Goal: Information Seeking & Learning: Find specific fact

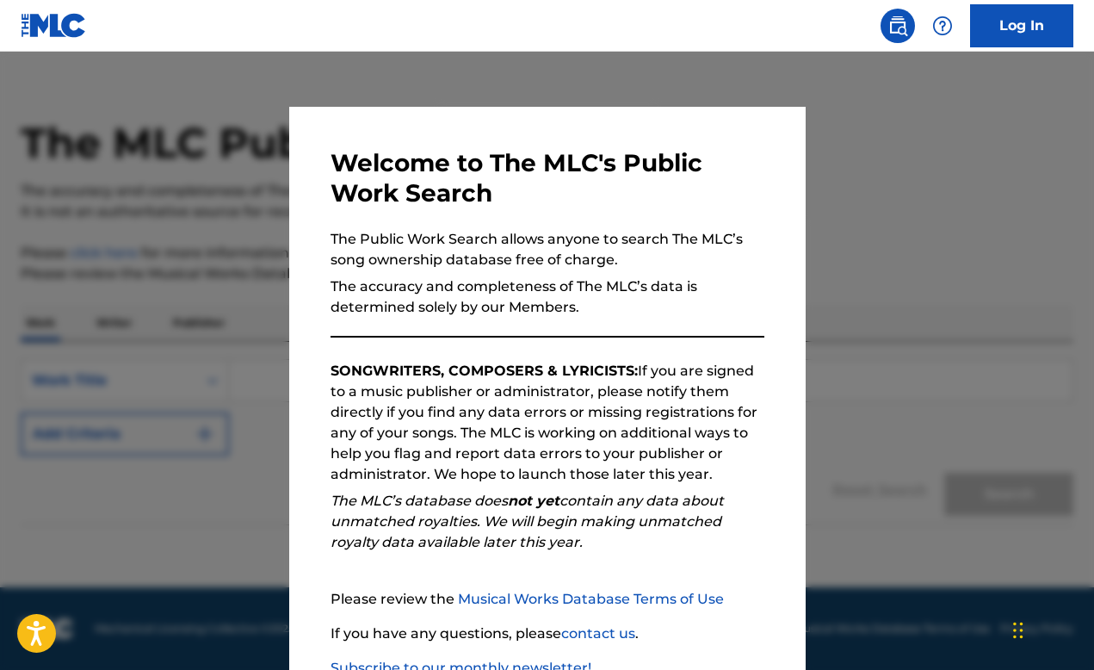
scroll to position [118, 0]
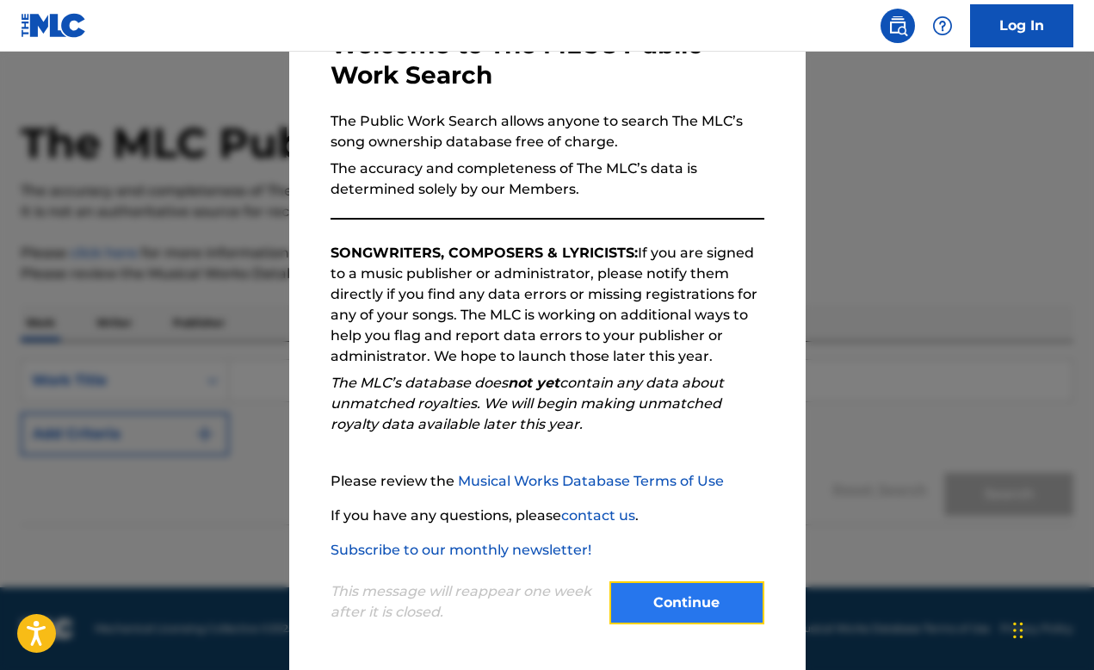
click at [710, 608] on button "Continue" at bounding box center [687, 602] width 155 height 43
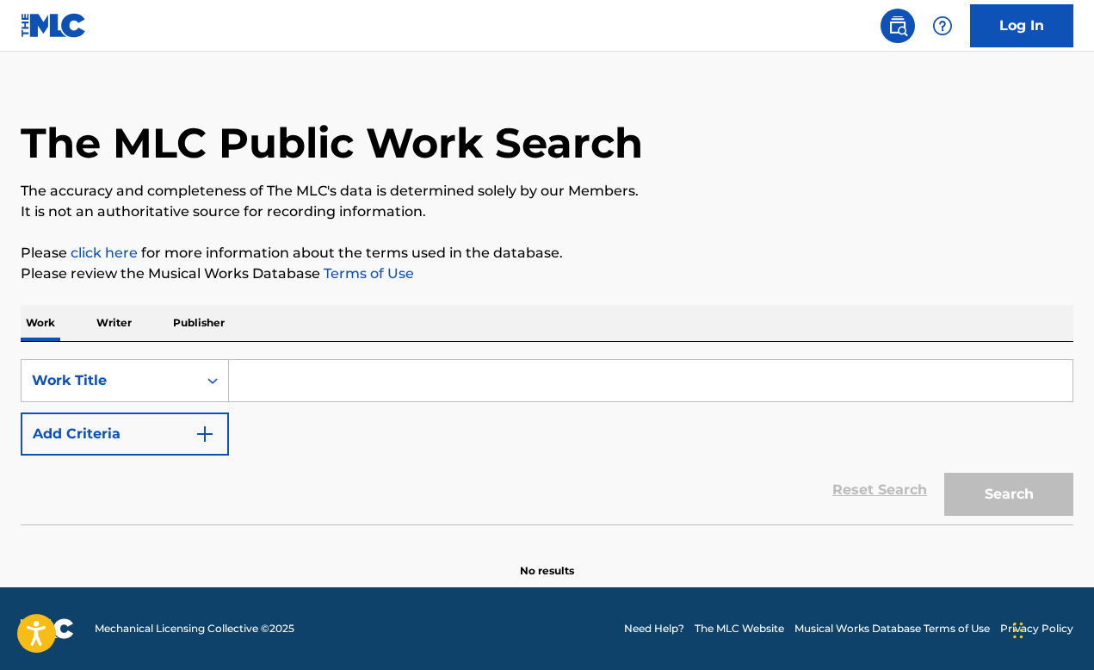
click at [298, 377] on input "Search Form" at bounding box center [651, 380] width 844 height 41
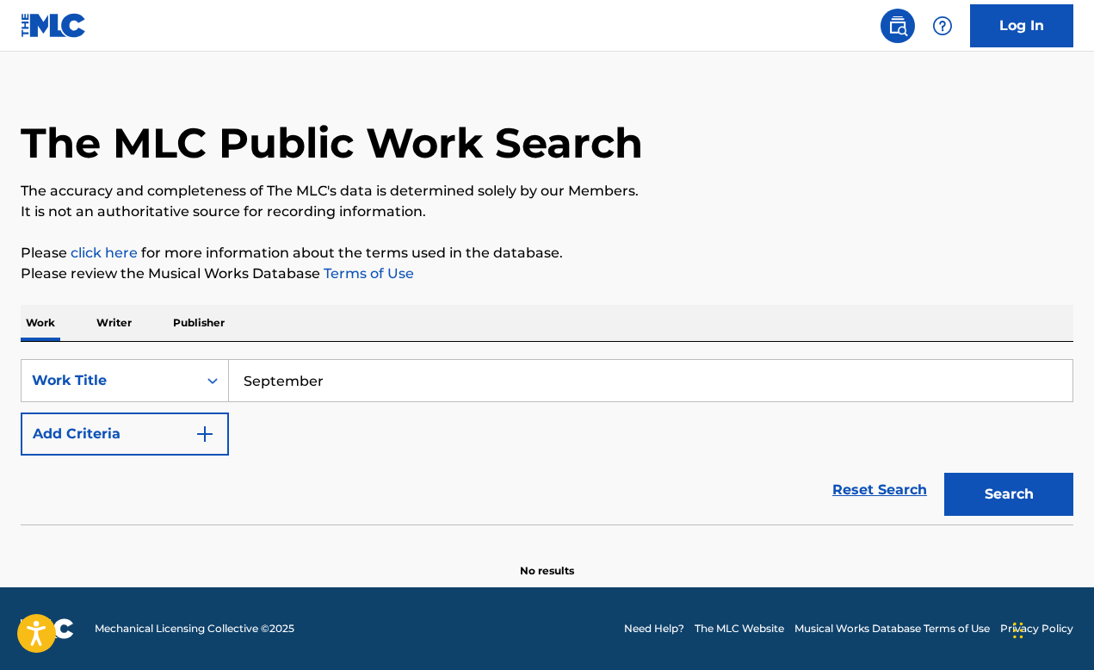
type input "September"
click at [945, 473] on button "Search" at bounding box center [1009, 494] width 129 height 43
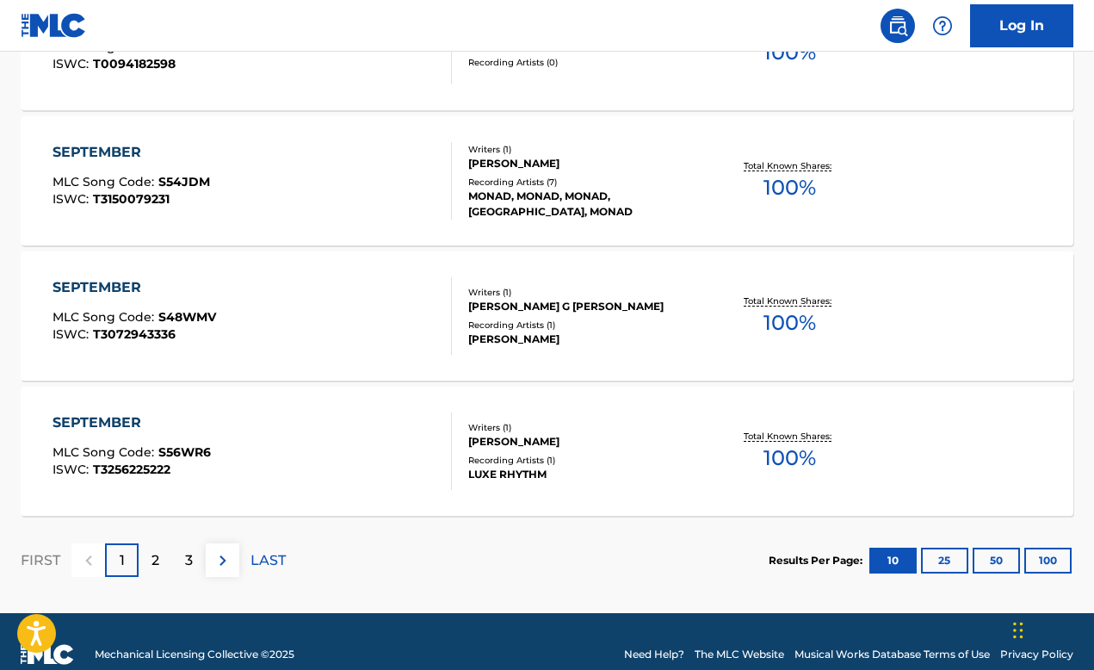
scroll to position [1438, 0]
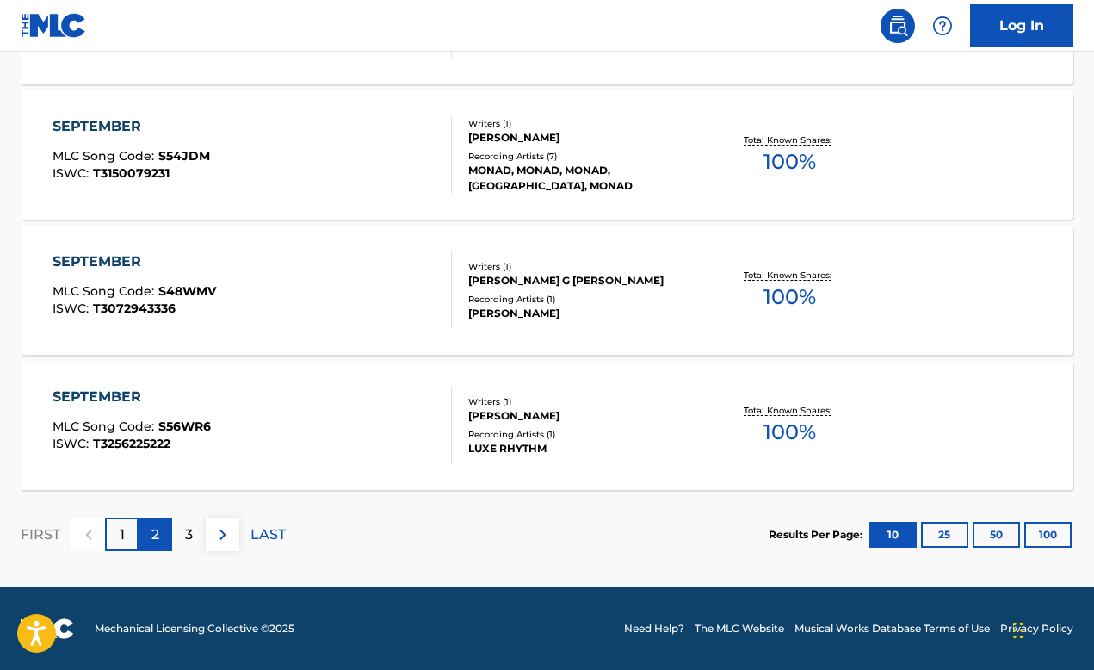
click at [156, 526] on p "2" at bounding box center [156, 534] width 8 height 21
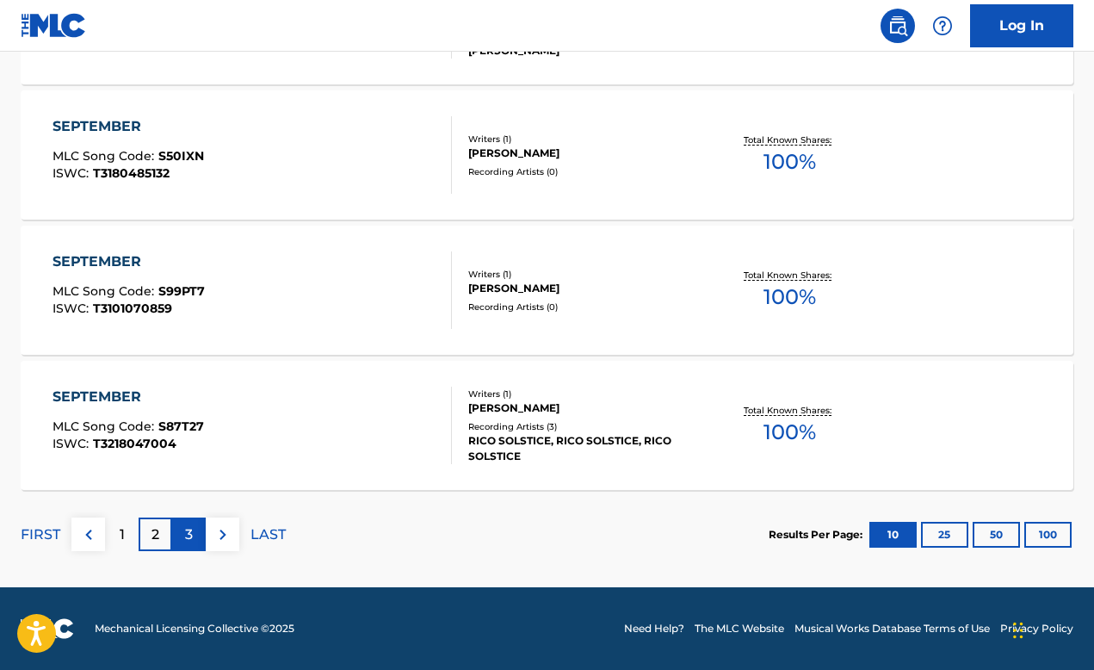
click at [189, 530] on p "3" at bounding box center [189, 534] width 8 height 21
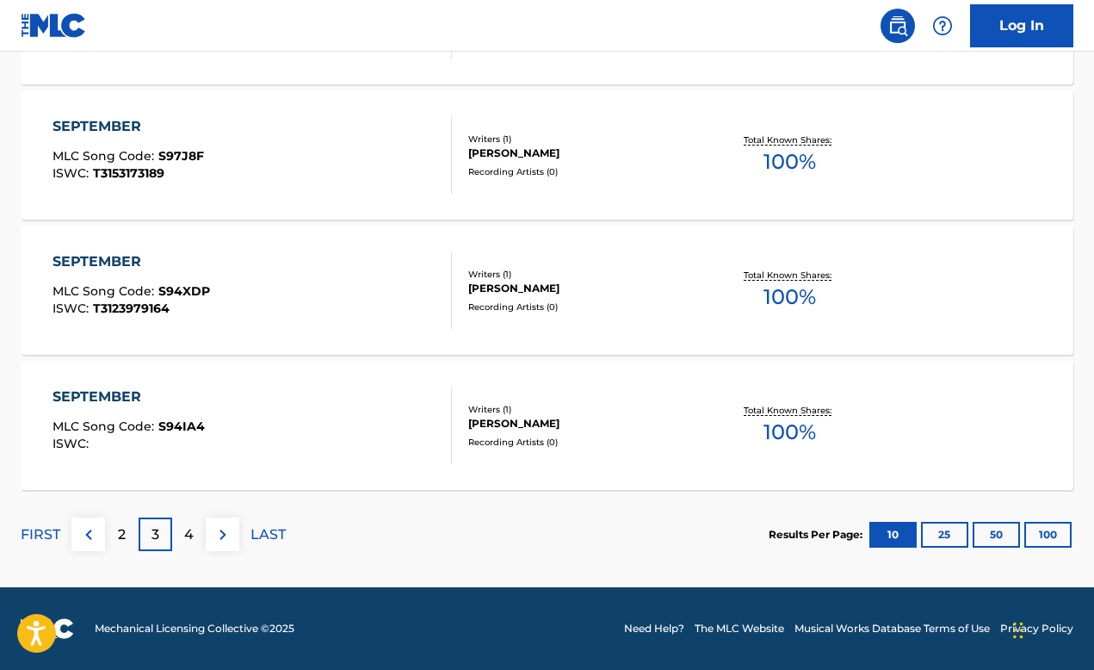
click at [191, 515] on div "FIRST 2 3 4 LAST" at bounding box center [153, 534] width 265 height 89
click at [190, 536] on p "4" at bounding box center [188, 534] width 9 height 21
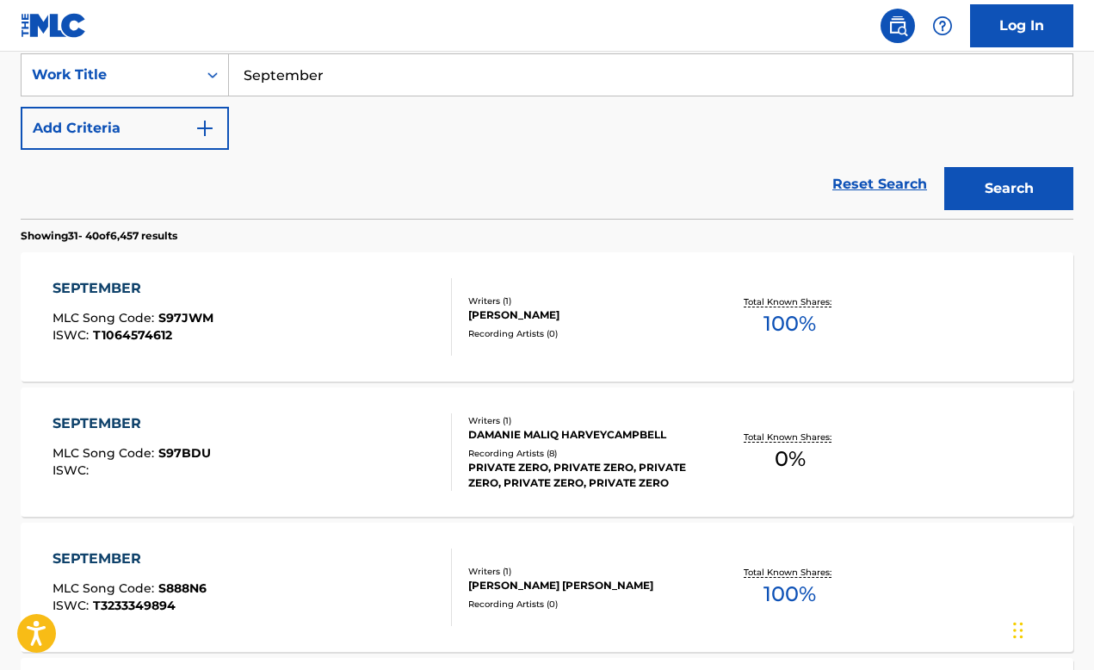
scroll to position [344, 0]
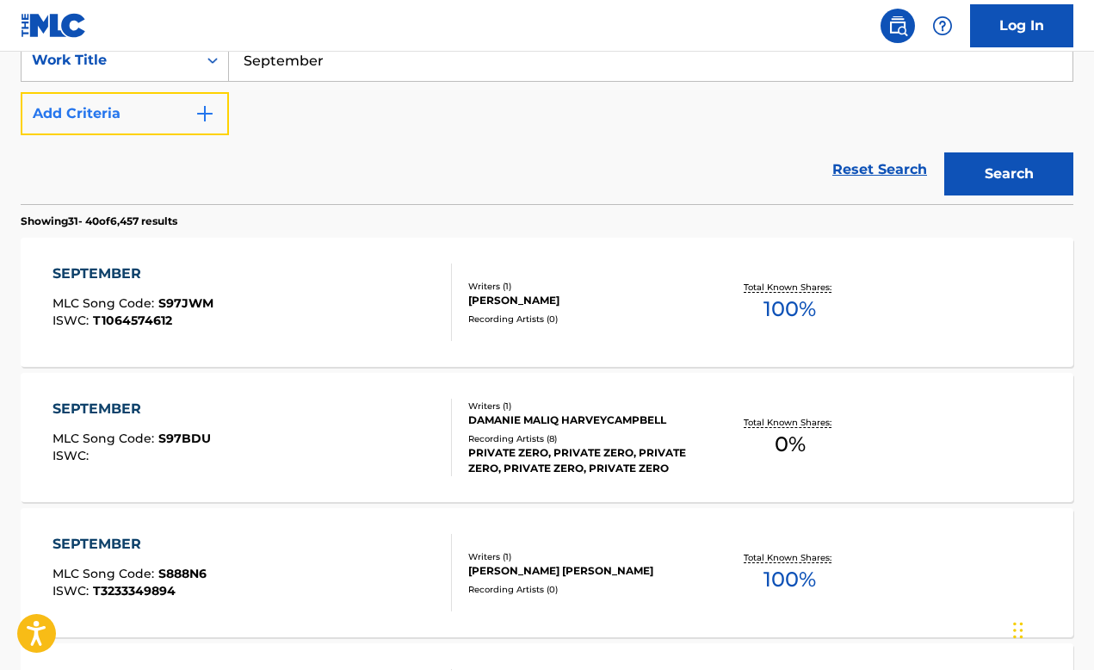
click at [159, 126] on button "Add Criteria" at bounding box center [125, 113] width 208 height 43
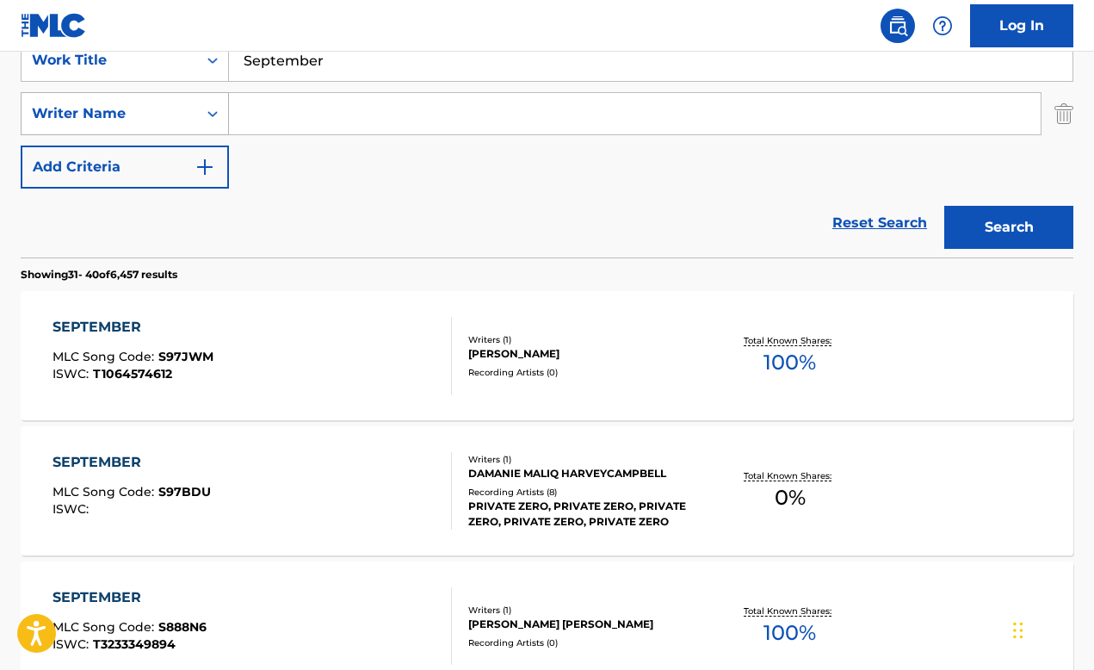
click at [178, 104] on div "Writer Name" at bounding box center [109, 113] width 155 height 21
click at [161, 117] on div "Writer Name" at bounding box center [109, 113] width 155 height 21
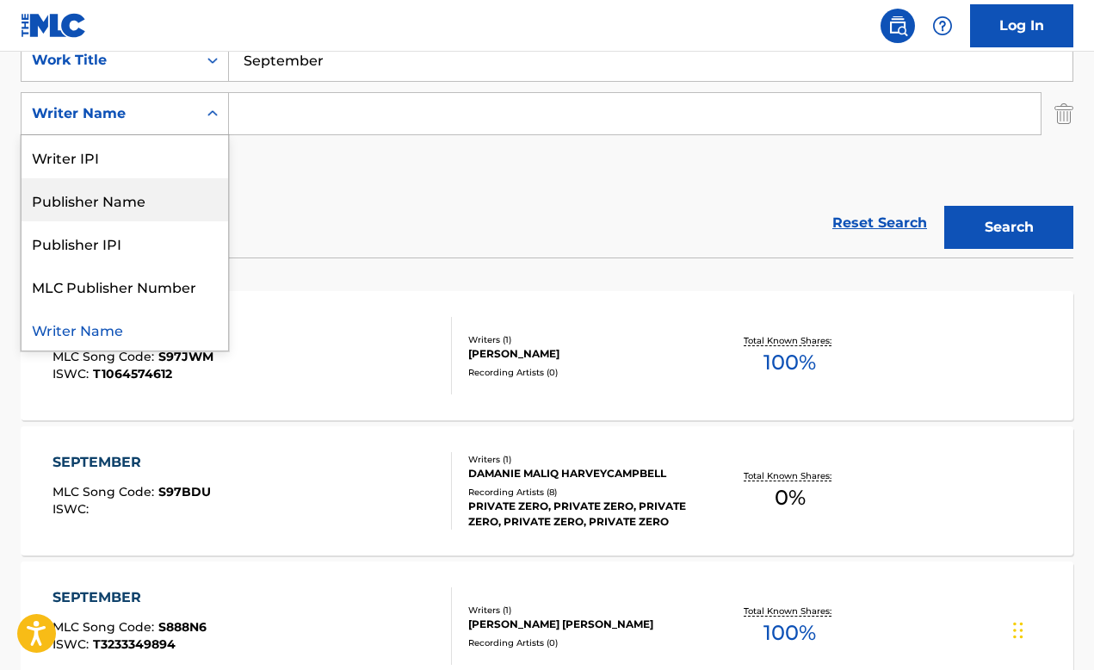
click at [118, 208] on div "Publisher Name" at bounding box center [125, 199] width 207 height 43
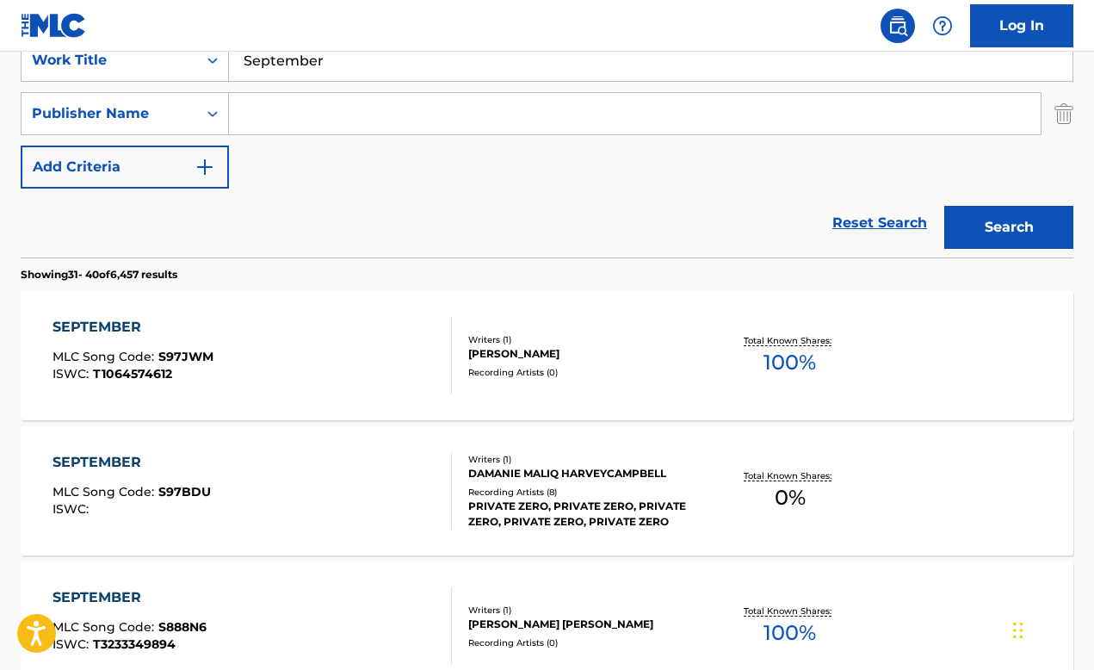
click at [350, 125] on input "Search Form" at bounding box center [635, 113] width 812 height 41
type input "Columbia Records"
click at [945, 206] on button "Search" at bounding box center [1009, 227] width 129 height 43
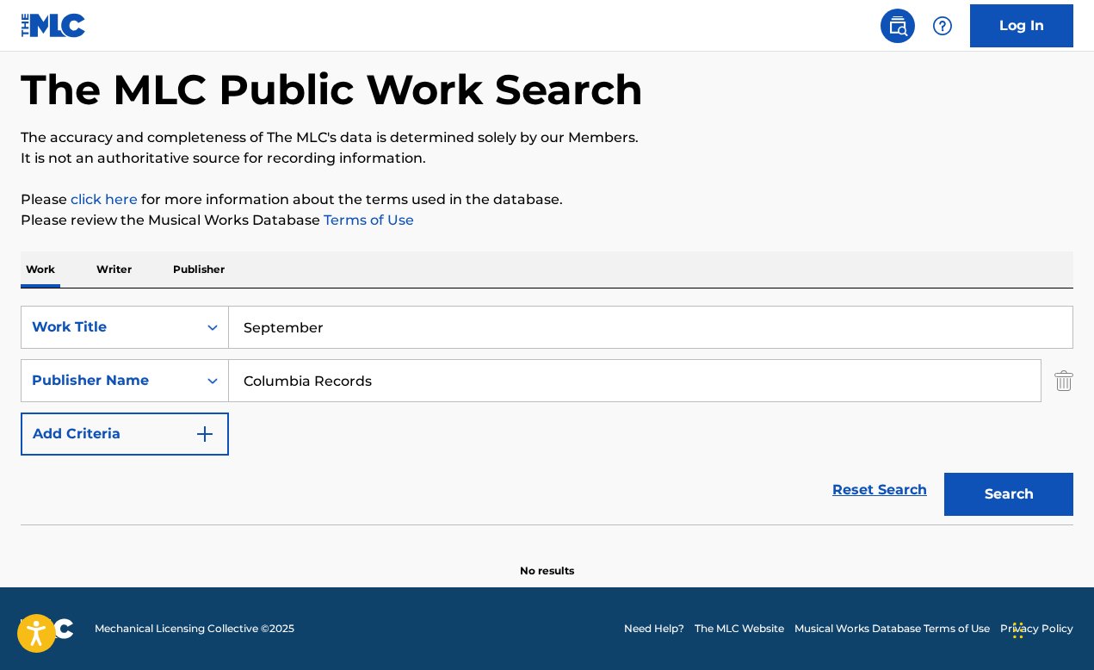
scroll to position [77, 0]
drag, startPoint x: 400, startPoint y: 375, endPoint x: 225, endPoint y: 375, distance: 174.8
click at [225, 375] on div "SearchWithCriteriac6df8e0d-60da-476b-b7c0-392737daa55f Publisher Name Columbia …" at bounding box center [547, 380] width 1053 height 43
click at [209, 373] on icon "Search Form" at bounding box center [212, 380] width 17 height 17
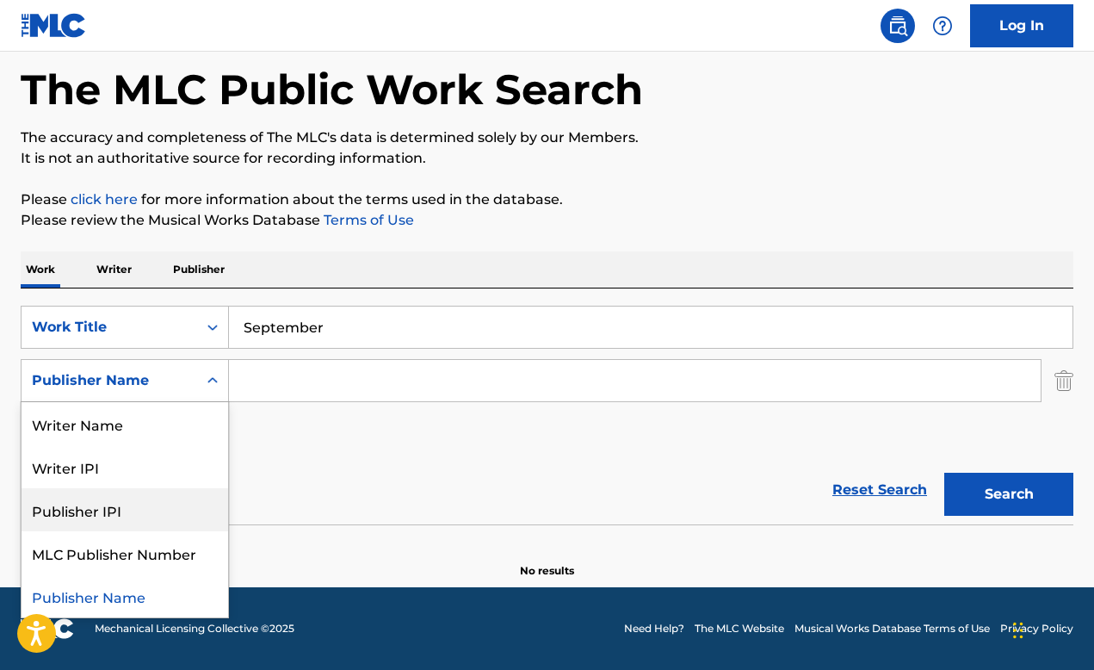
click at [358, 421] on div "SearchWithCriteria70068aae-49c8-4d2e-b367-686f3e8e07ca Work Title September Sea…" at bounding box center [547, 381] width 1053 height 150
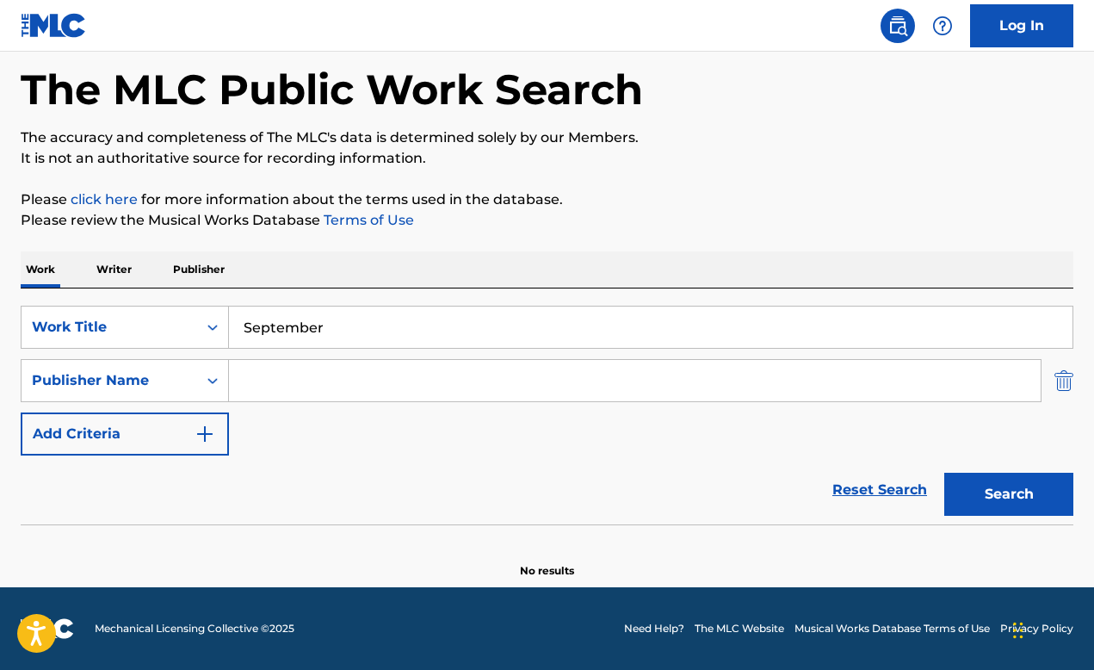
click at [1068, 389] on img "Search Form" at bounding box center [1064, 380] width 19 height 43
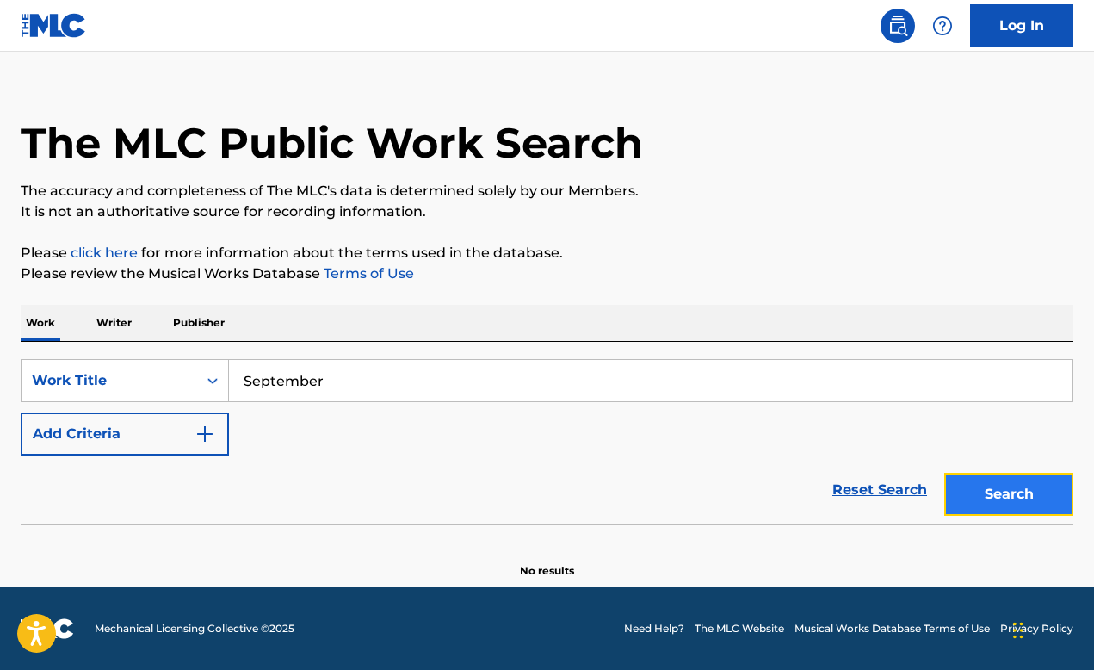
click at [1035, 488] on button "Search" at bounding box center [1009, 494] width 129 height 43
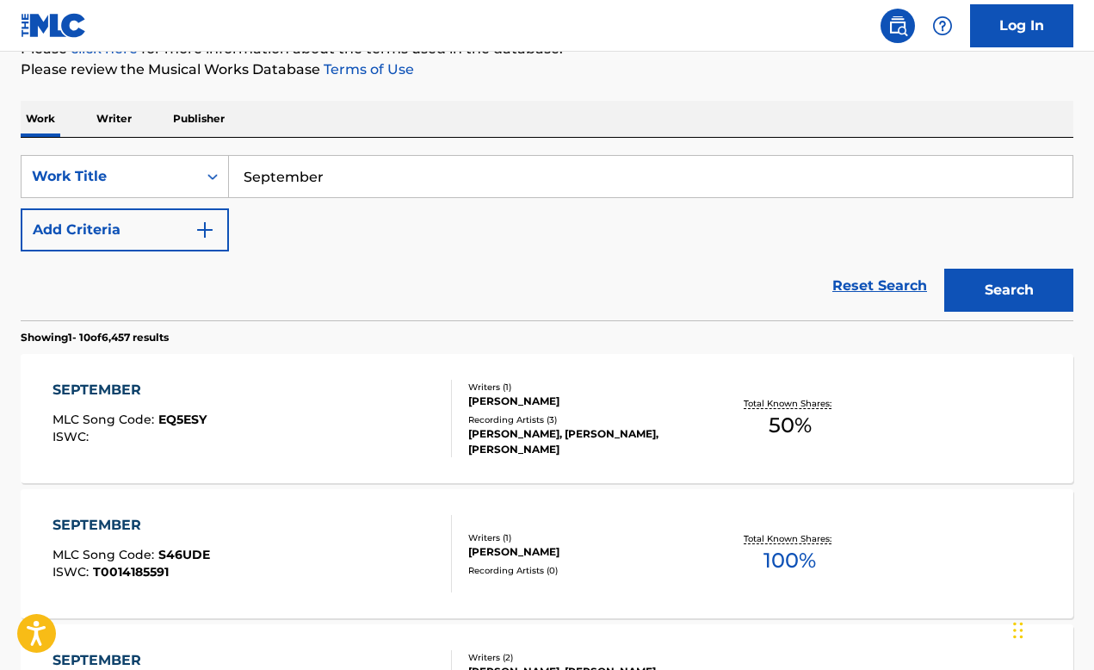
scroll to position [232, 0]
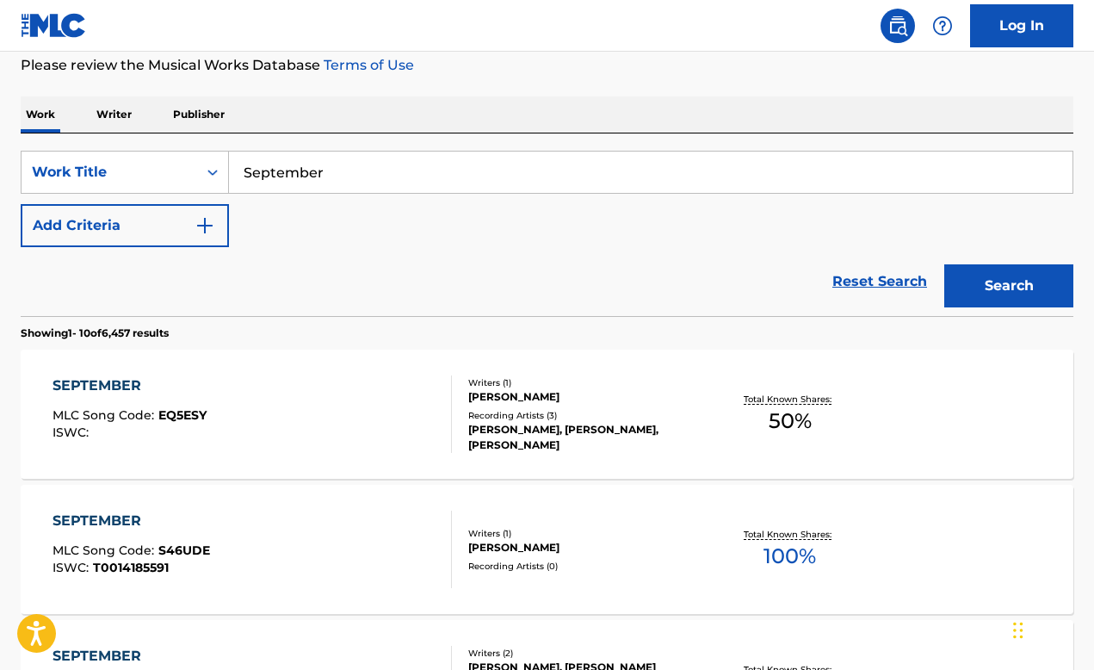
click at [112, 384] on div "SEPTEMBER" at bounding box center [130, 385] width 154 height 21
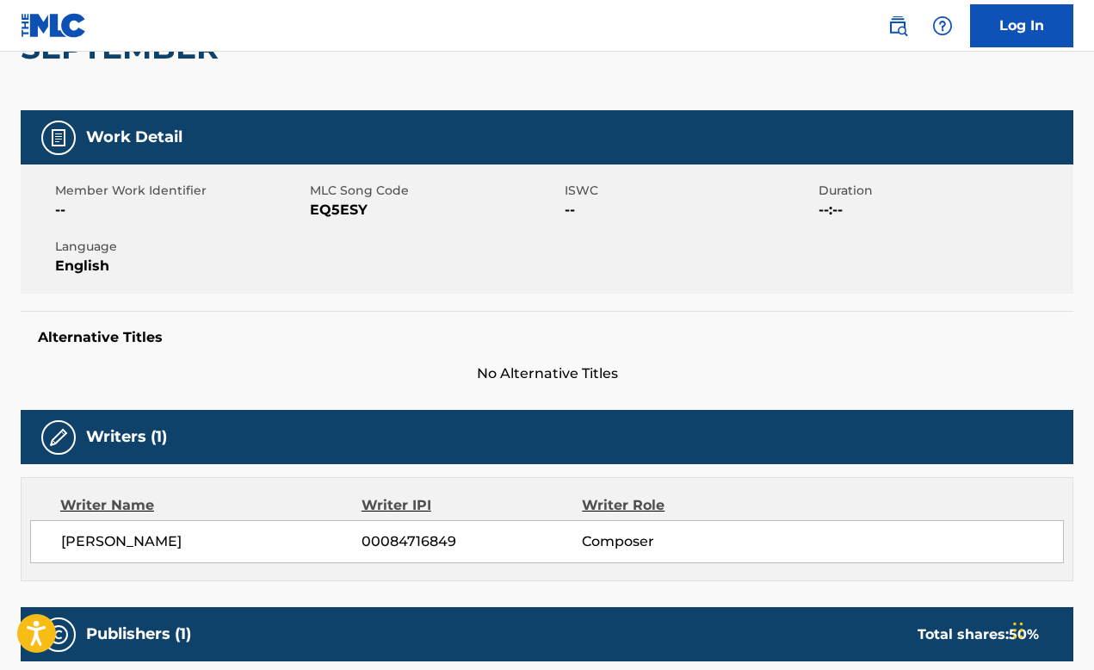
scroll to position [198, 0]
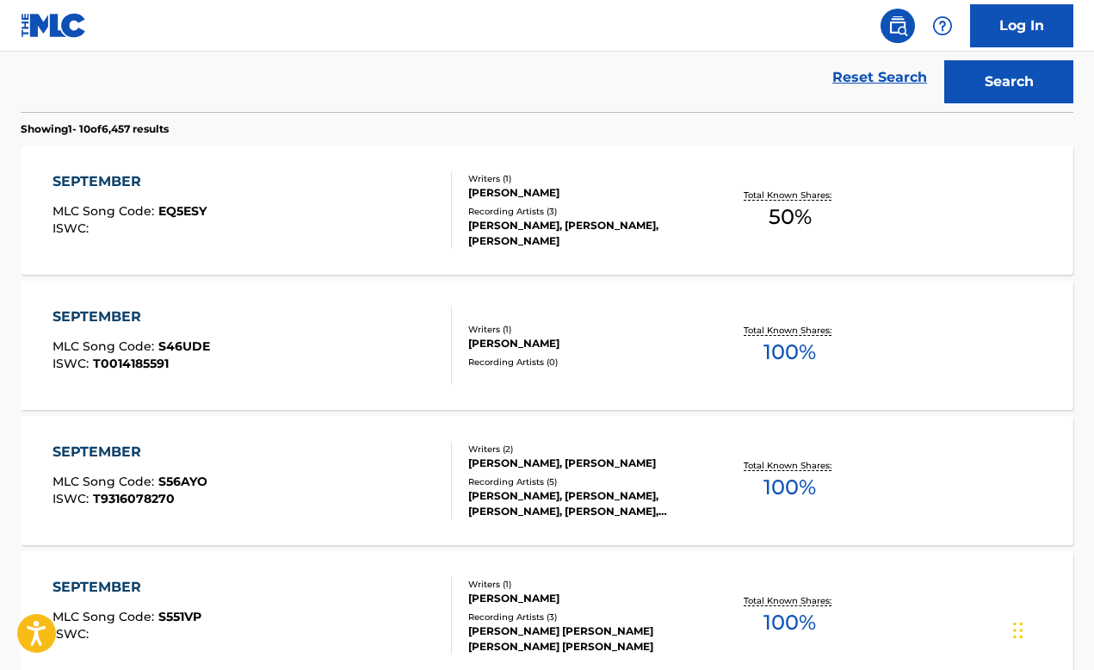
scroll to position [519, 0]
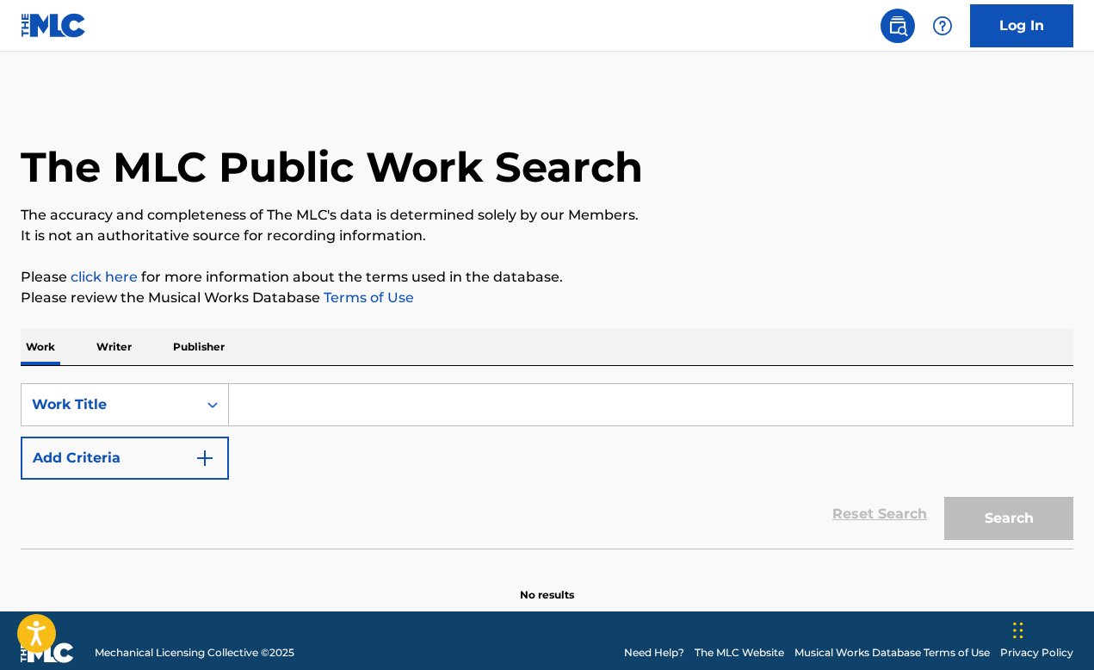
click at [284, 406] on input "Search Form" at bounding box center [651, 404] width 844 height 41
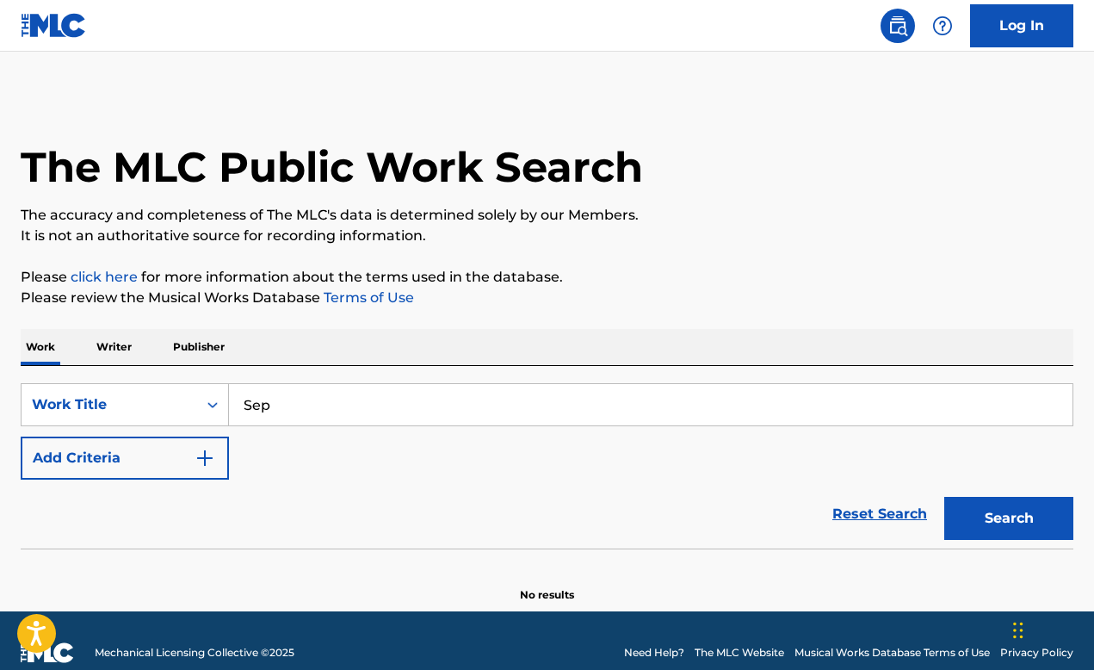
type input "September"
click at [1005, 497] on button "Search" at bounding box center [1009, 518] width 129 height 43
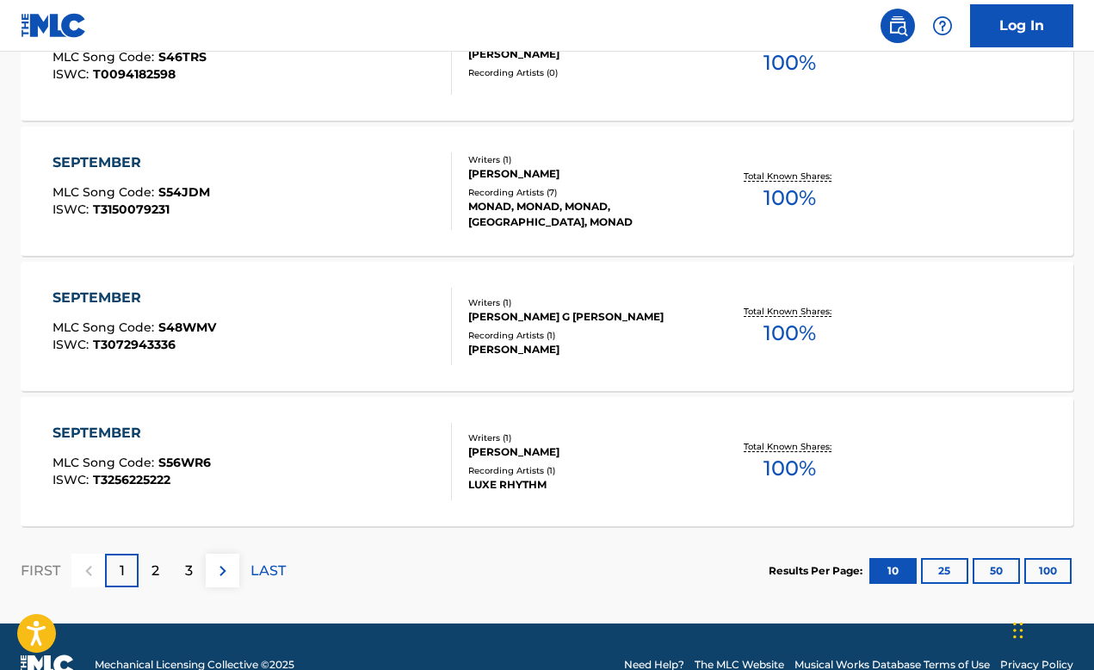
scroll to position [1438, 0]
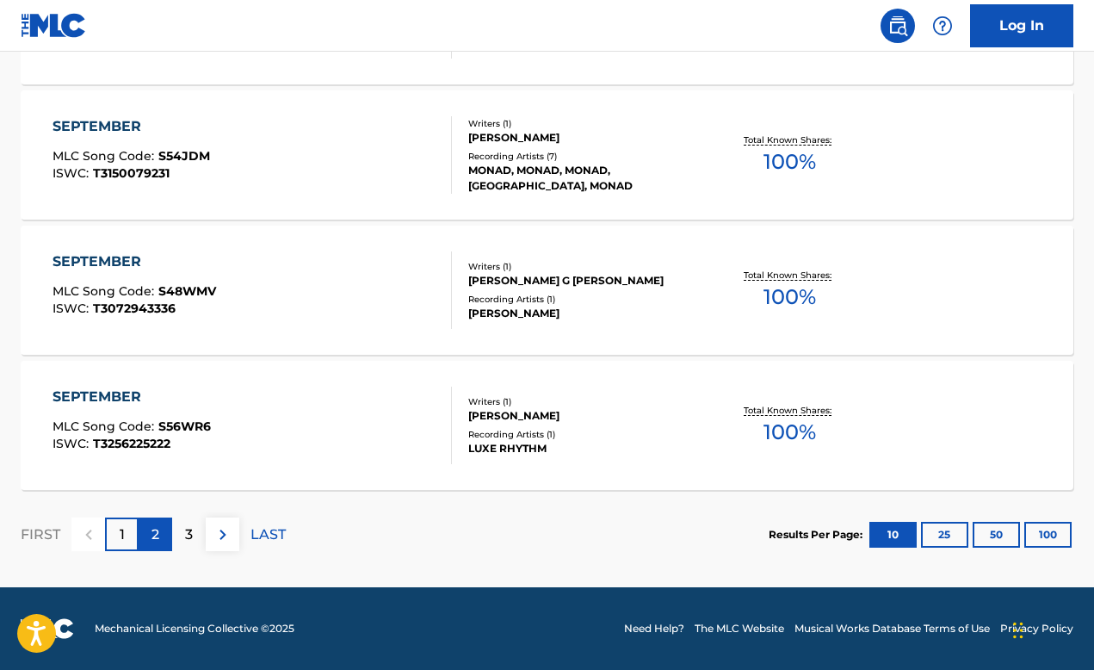
click at [158, 542] on p "2" at bounding box center [156, 534] width 8 height 21
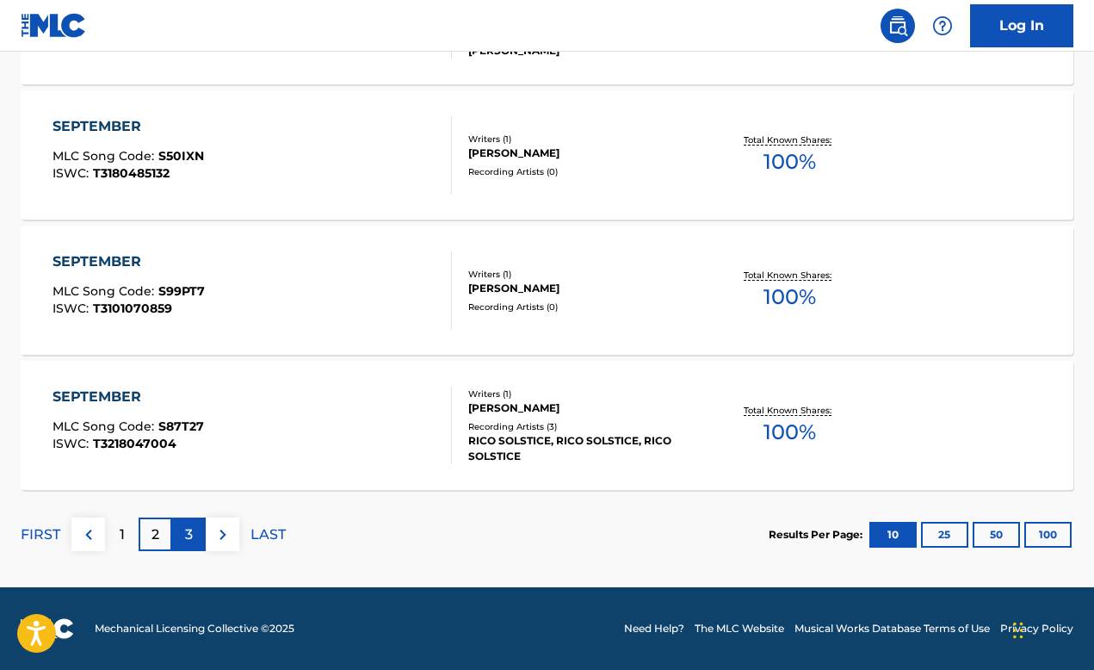
click at [183, 546] on div "3" at bounding box center [189, 535] width 34 height 34
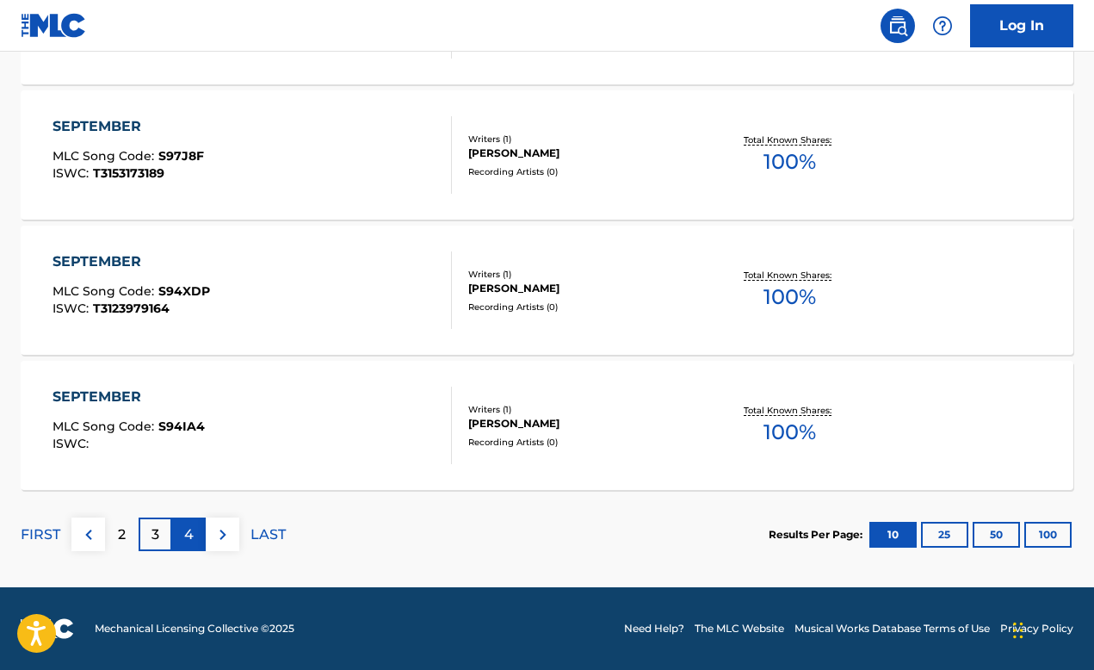
click at [188, 530] on p "4" at bounding box center [188, 534] width 9 height 21
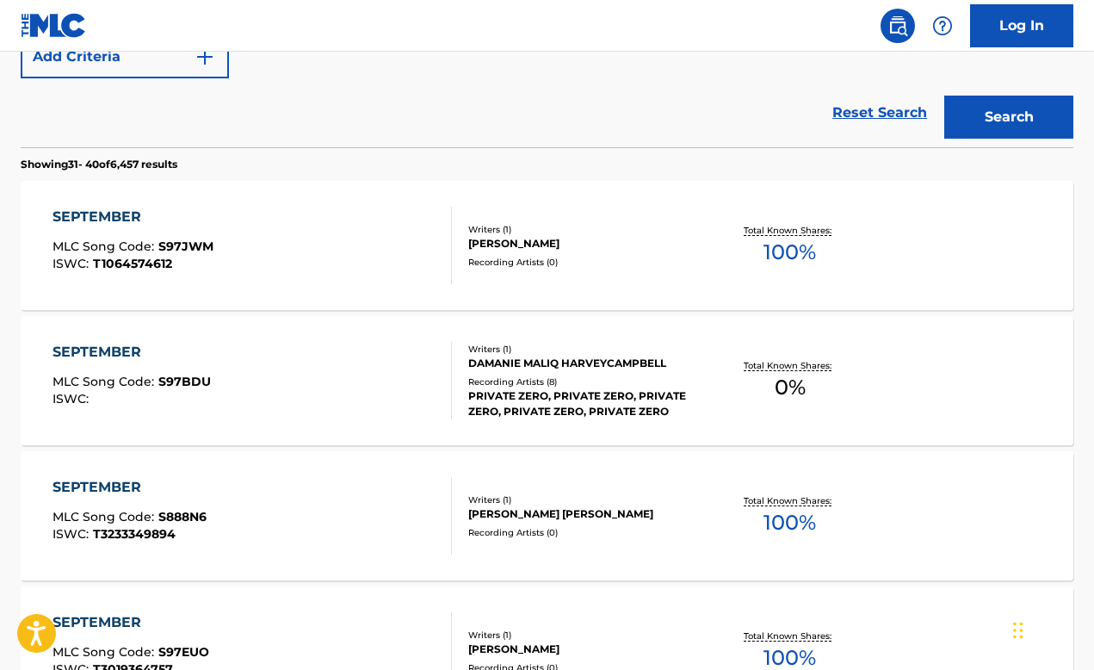
scroll to position [342, 0]
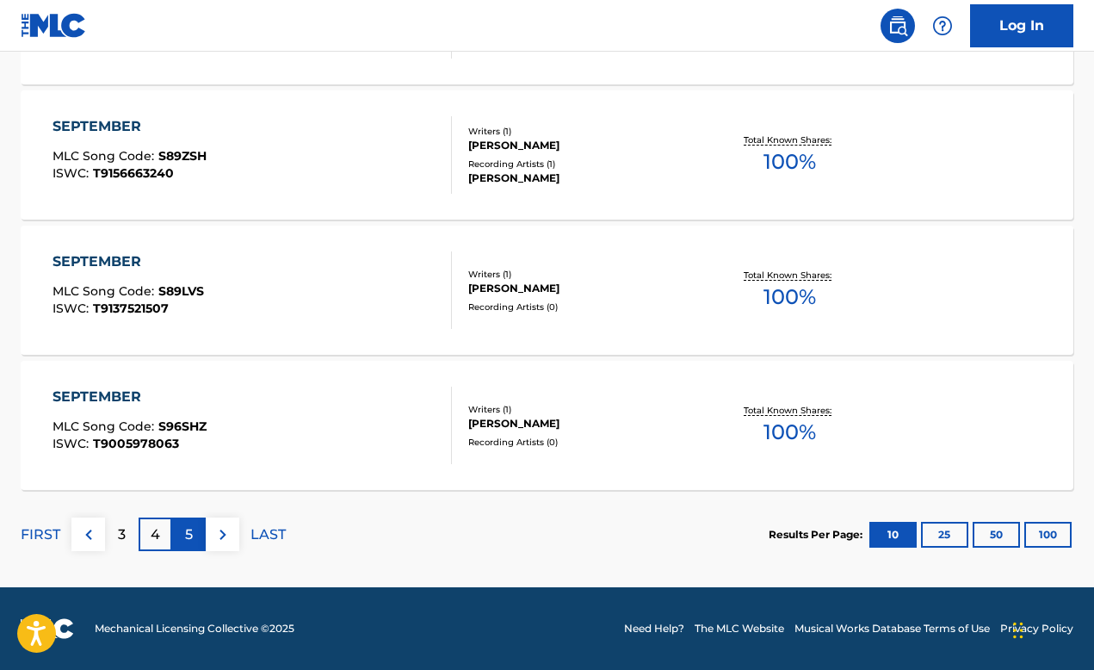
click at [184, 532] on div "5" at bounding box center [189, 535] width 34 height 34
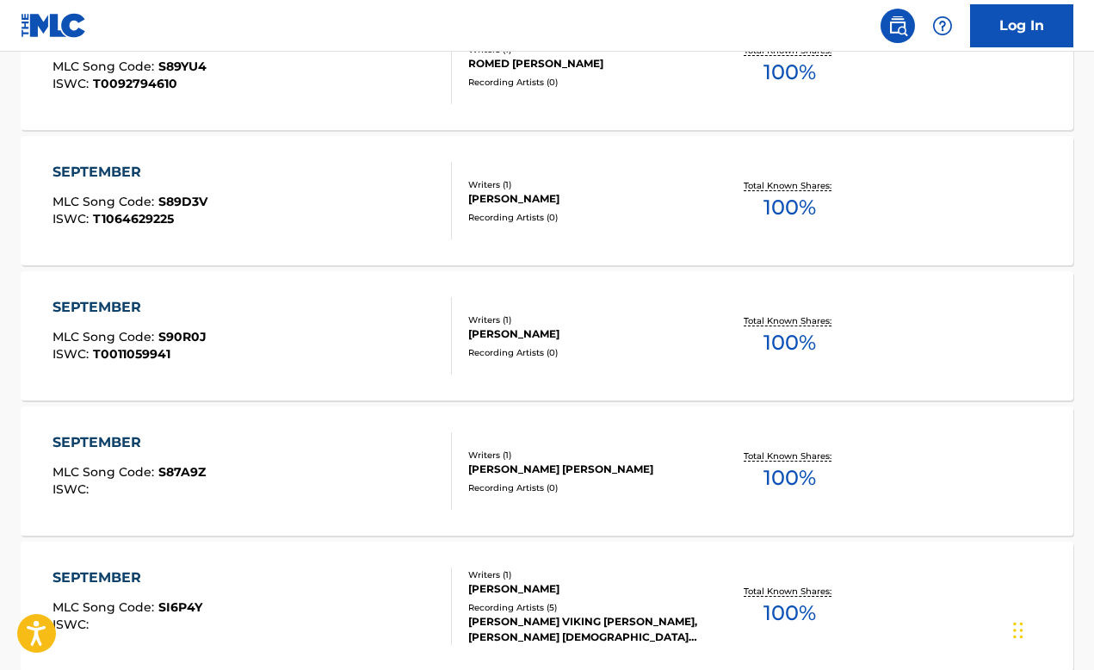
scroll to position [1438, 0]
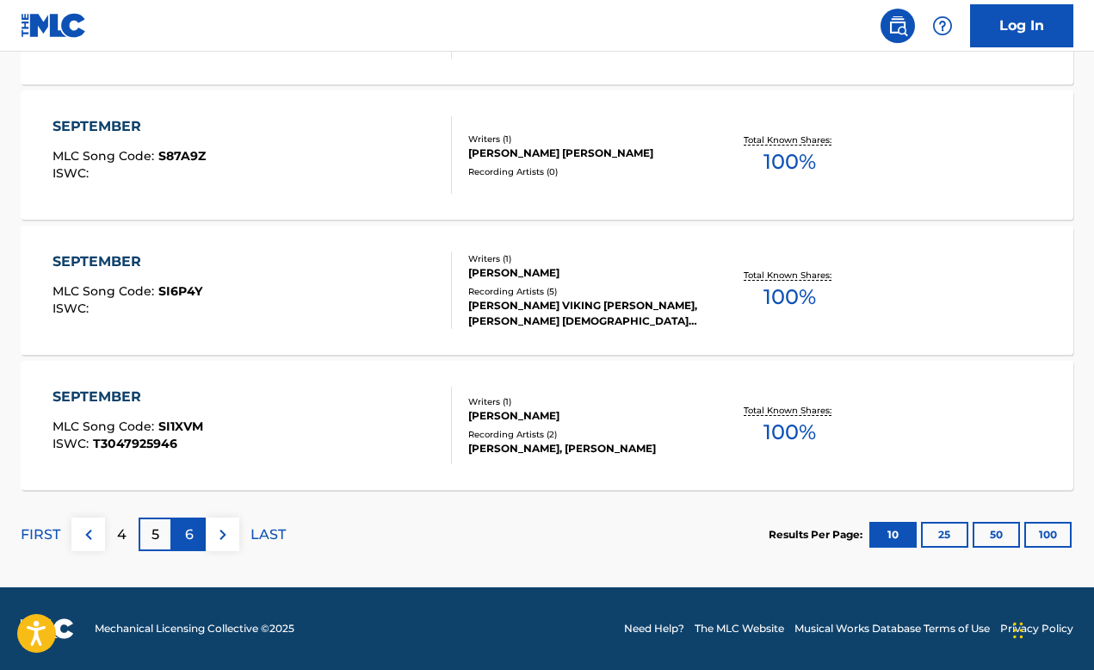
click at [178, 535] on div "6" at bounding box center [189, 535] width 34 height 34
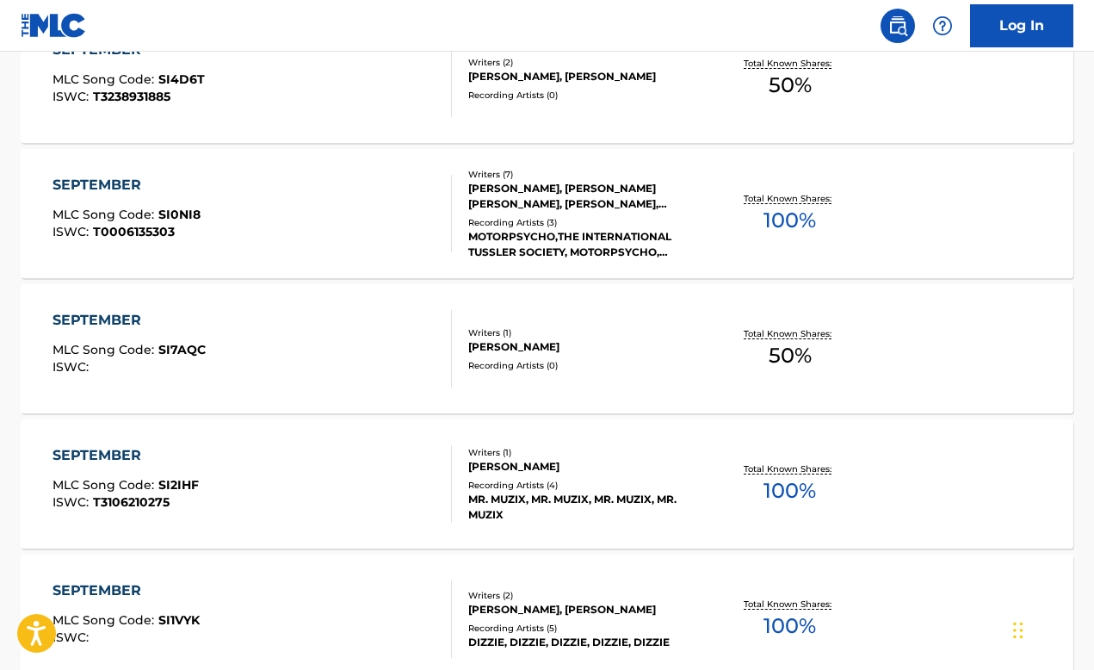
scroll to position [835, 0]
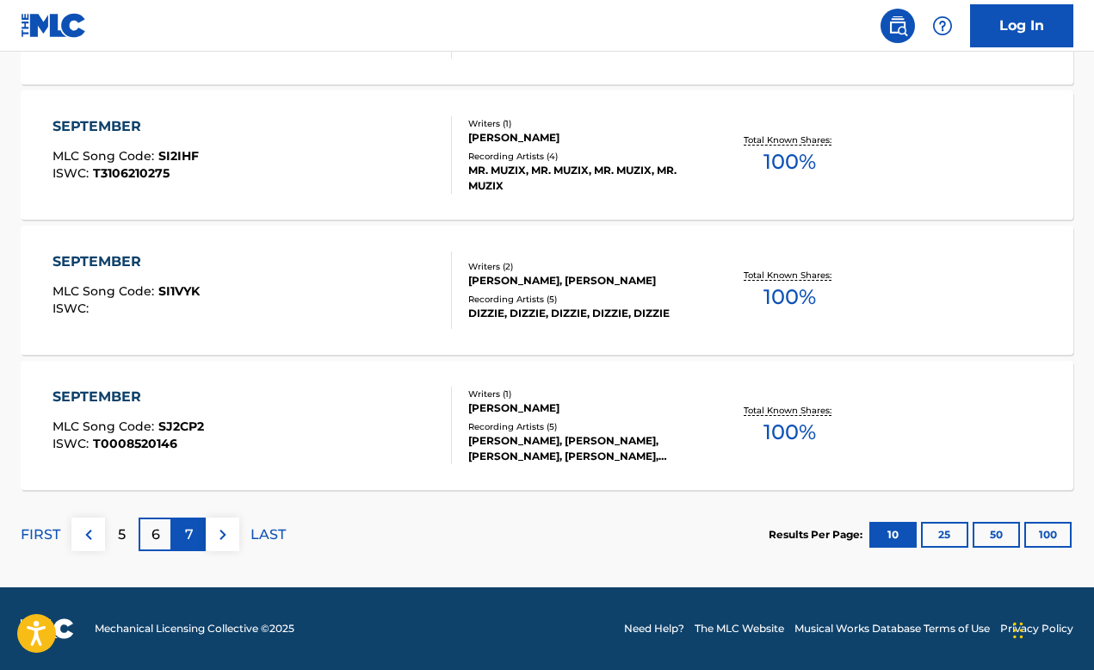
click at [195, 530] on div "7" at bounding box center [189, 535] width 34 height 34
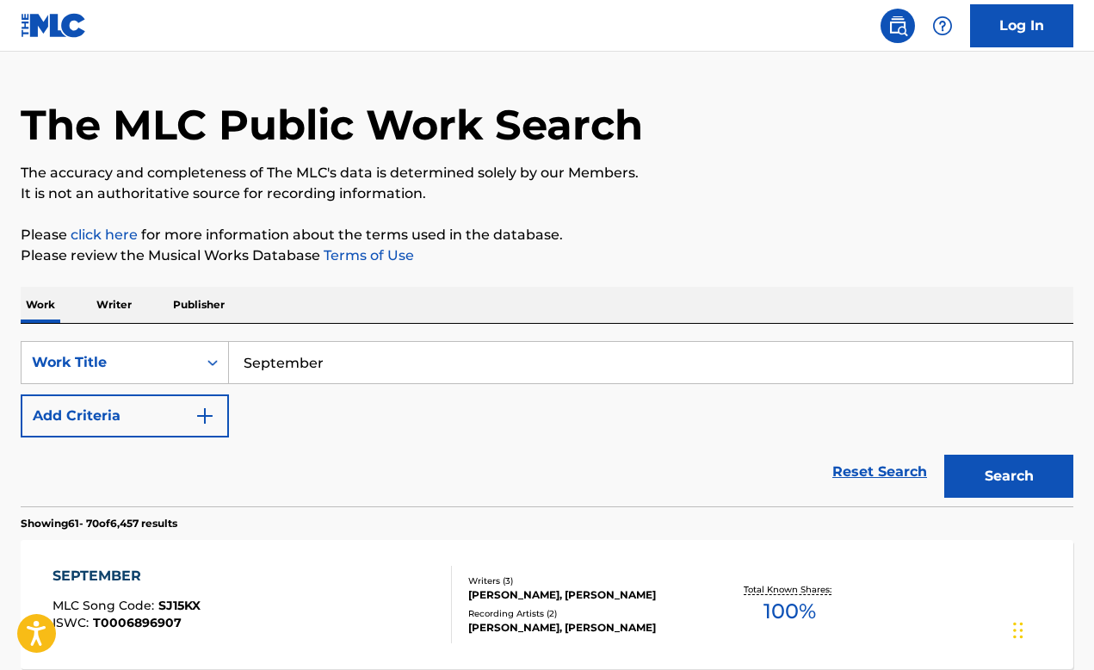
scroll to position [0, 0]
